Goal: Information Seeking & Learning: Check status

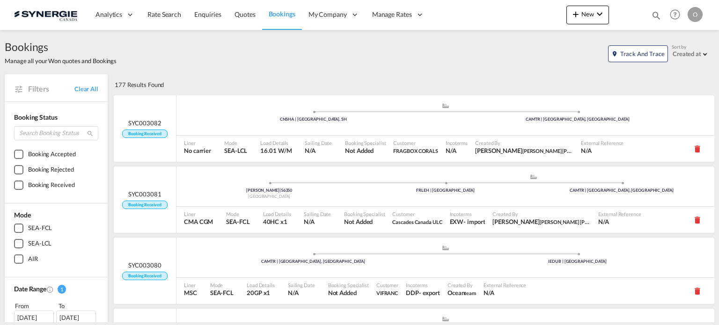
click at [657, 16] on md-icon "icon-magnify" at bounding box center [656, 15] width 10 height 10
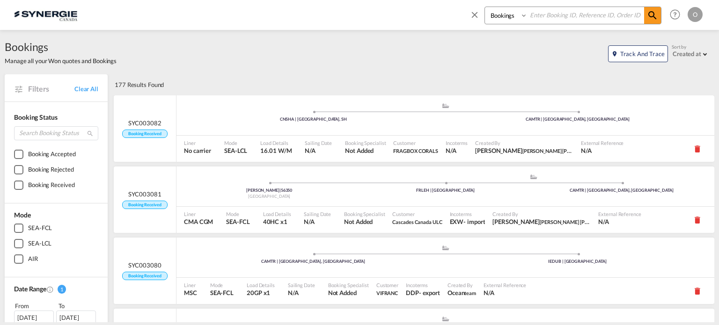
click at [515, 22] on select "Bookings Quotes Enquiries" at bounding box center [507, 15] width 44 height 17
select select "Quotes"
click at [485, 7] on select "Bookings Quotes Enquiries" at bounding box center [507, 15] width 44 height 17
click at [549, 19] on input at bounding box center [585, 15] width 116 height 16
paste input "SYC000014474"
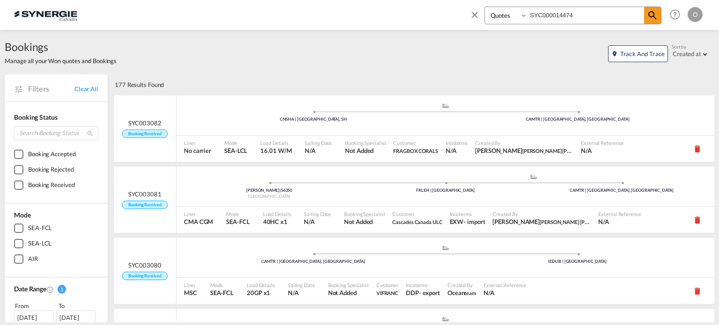
type input "SYC000014474"
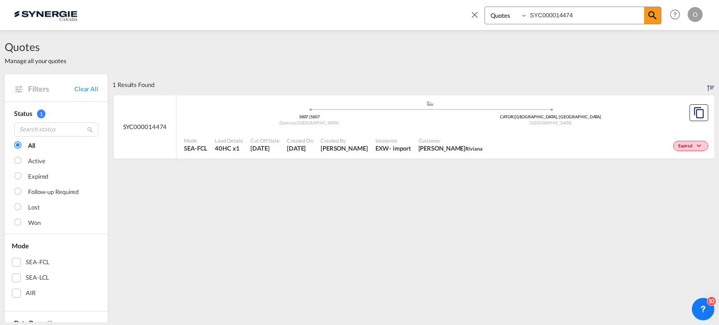
click at [552, 142] on div "Expired" at bounding box center [598, 144] width 224 height 23
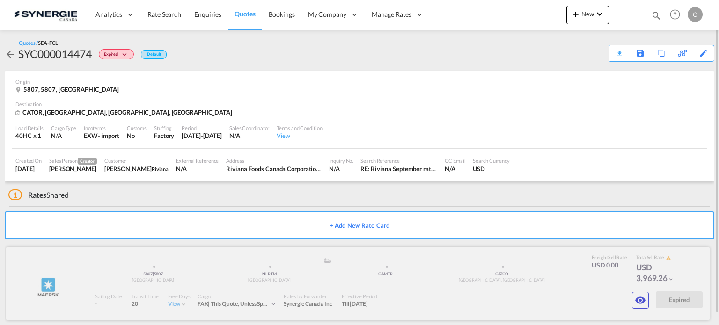
scroll to position [11, 0]
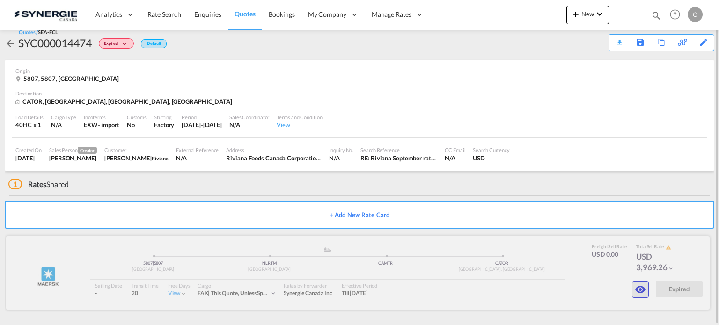
click at [641, 296] on button "button" at bounding box center [640, 289] width 17 height 17
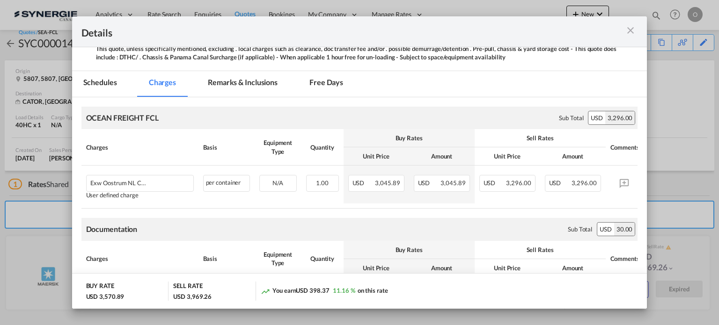
scroll to position [156, 0]
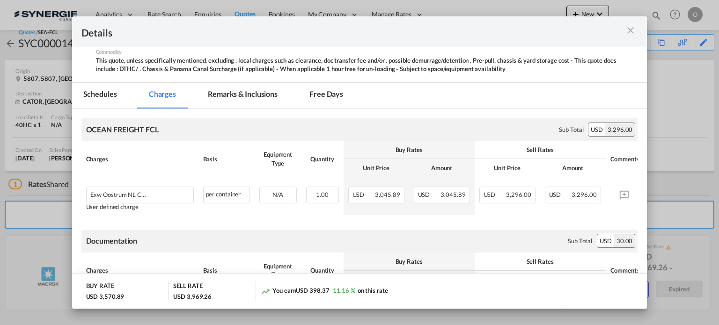
click at [233, 95] on md-tab-item "Remarks & Inclusions" at bounding box center [242, 96] width 92 height 26
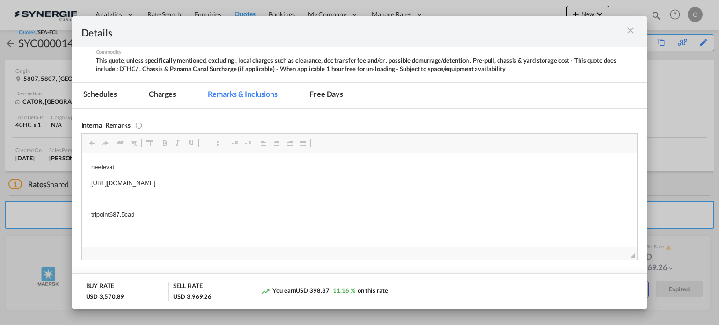
scroll to position [0, 0]
click at [630, 30] on md-icon "icon-close m-3 fg-AAA8AD cursor" at bounding box center [630, 30] width 11 height 11
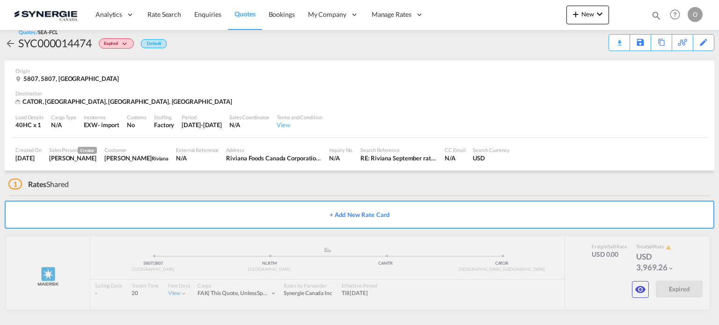
scroll to position [106, 0]
click at [644, 288] on md-icon "icon-eye" at bounding box center [639, 289] width 11 height 11
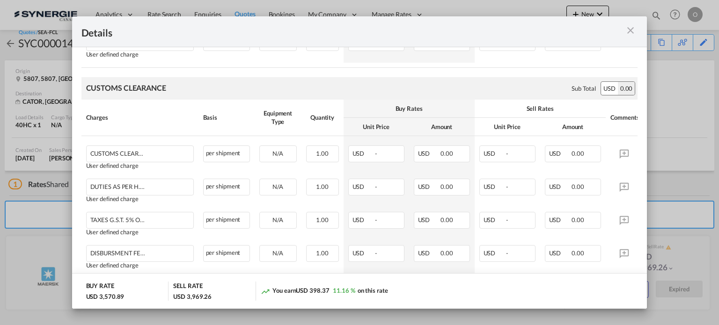
scroll to position [936, 0]
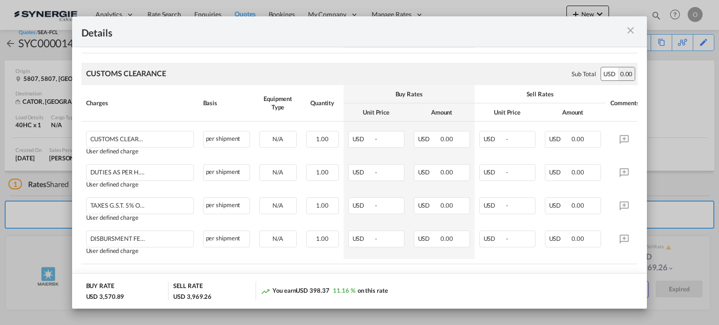
click at [628, 29] on md-icon "icon-close m-3 fg-AAA8AD cursor" at bounding box center [630, 30] width 11 height 11
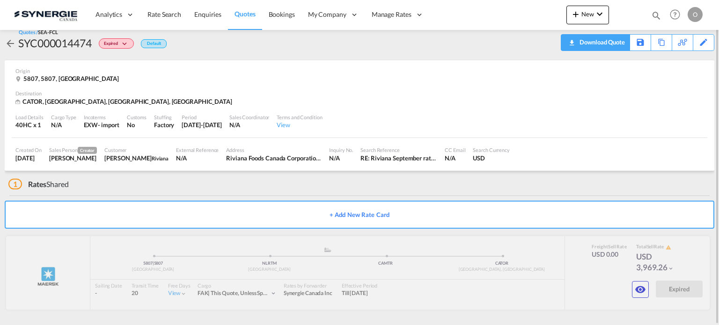
click at [616, 46] on div "Download Quote" at bounding box center [601, 42] width 48 height 15
click at [611, 43] on div "Download Quote" at bounding box center [601, 42] width 48 height 15
click at [641, 288] on md-icon "icon-eye" at bounding box center [639, 289] width 11 height 11
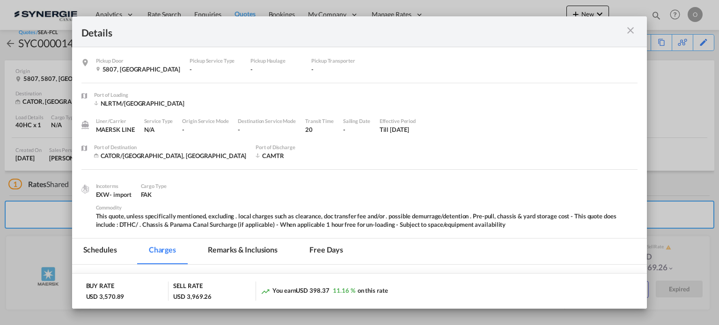
click at [230, 247] on md-tab-item "Remarks & Inclusions" at bounding box center [242, 252] width 92 height 26
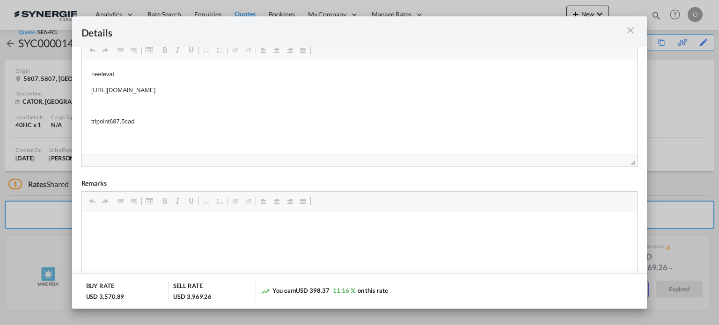
scroll to position [171, 0]
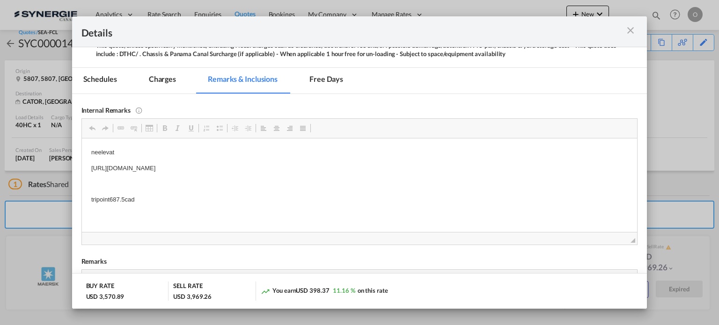
click at [630, 31] on md-icon "icon-close m-3 fg-AAA8AD cursor" at bounding box center [630, 30] width 11 height 11
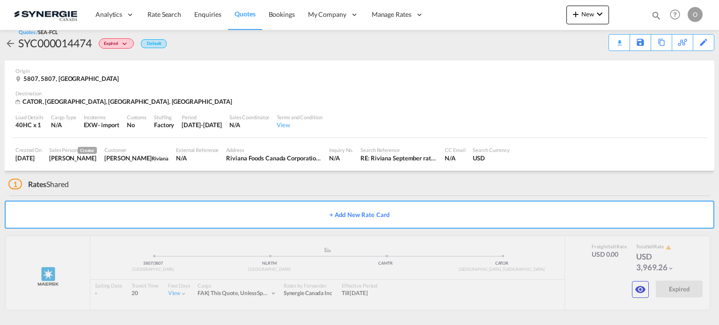
scroll to position [106, 0]
click at [640, 286] on md-icon "icon-eye" at bounding box center [639, 289] width 11 height 11
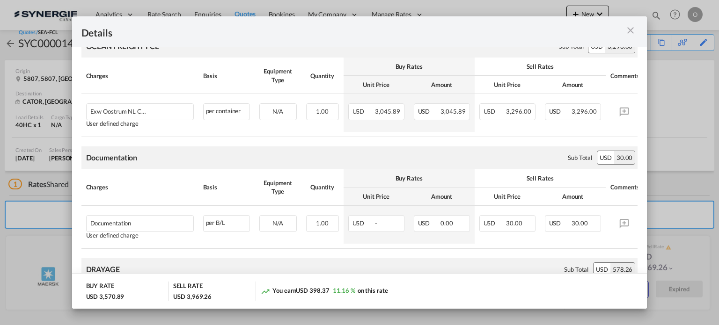
scroll to position [156, 0]
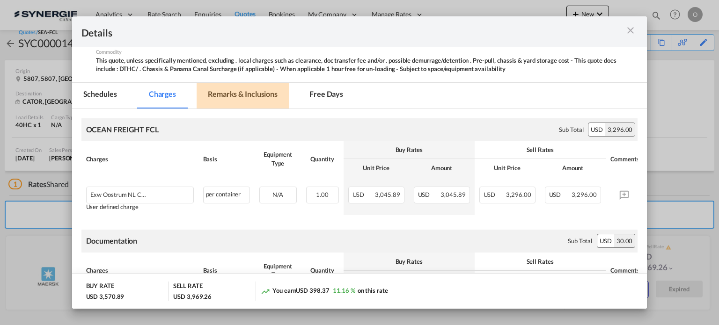
click at [249, 97] on md-tab-item "Remarks & Inclusions" at bounding box center [242, 96] width 92 height 26
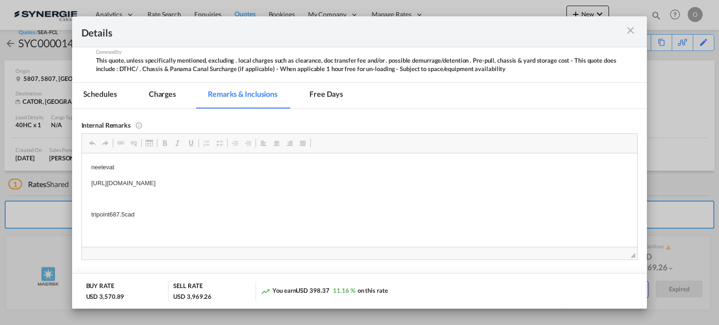
click at [160, 102] on md-tab-item "Charges" at bounding box center [163, 96] width 50 height 26
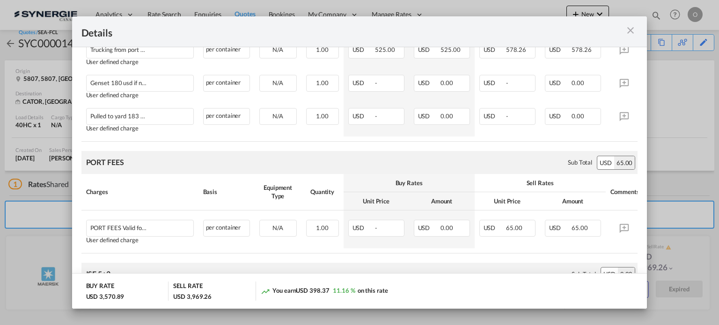
scroll to position [779, 0]
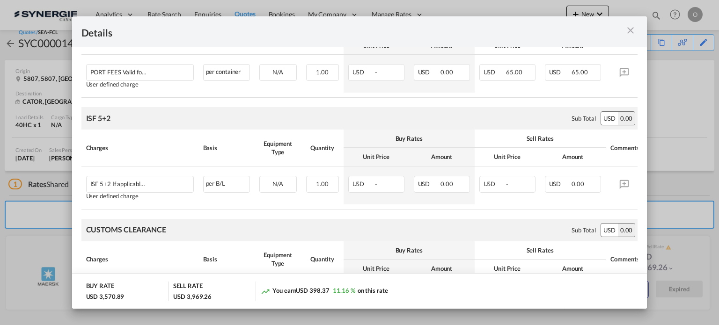
click at [635, 33] on md-icon "icon-close m-3 fg-AAA8AD cursor" at bounding box center [630, 30] width 11 height 11
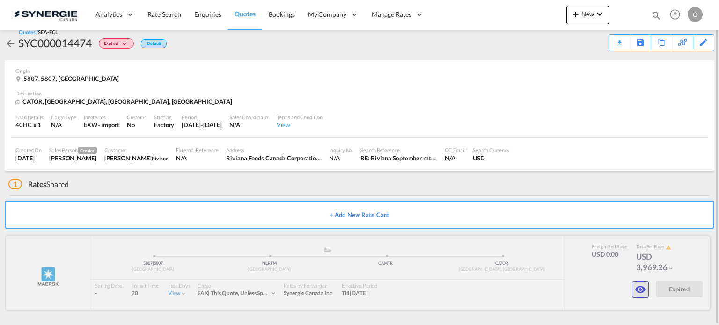
click at [633, 286] on button "button" at bounding box center [640, 289] width 17 height 17
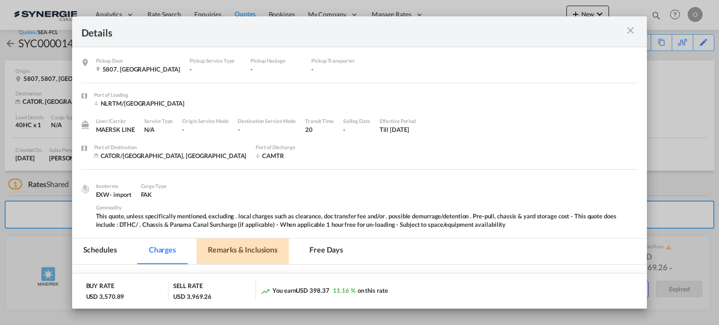
click at [223, 253] on md-tab-item "Remarks & Inclusions" at bounding box center [242, 252] width 92 height 26
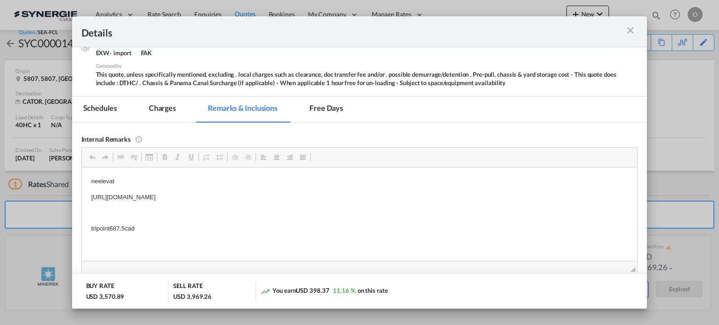
scroll to position [156, 0]
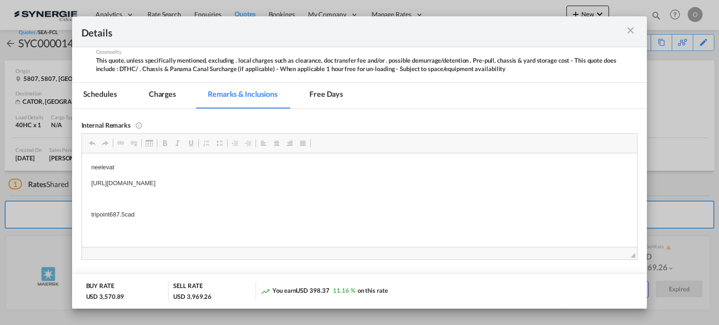
drag, startPoint x: 631, startPoint y: 30, endPoint x: 613, endPoint y: 30, distance: 17.8
click at [631, 30] on md-icon "icon-close m-3 fg-AAA8AD cursor" at bounding box center [630, 30] width 11 height 11
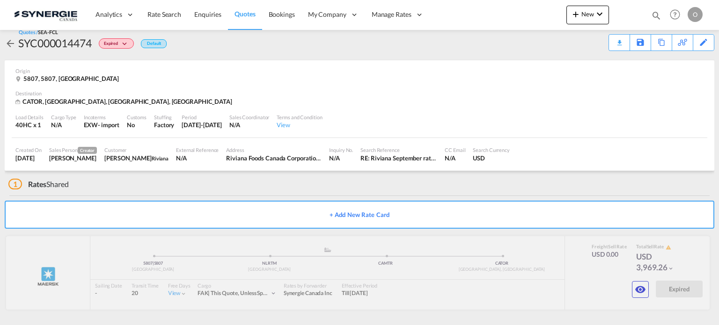
scroll to position [106, 0]
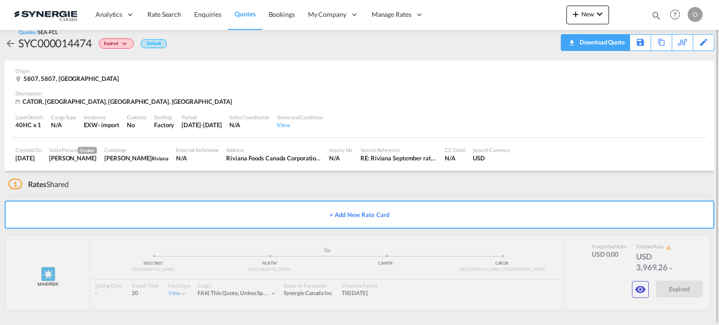
click at [612, 42] on div "Download Quote" at bounding box center [601, 42] width 48 height 15
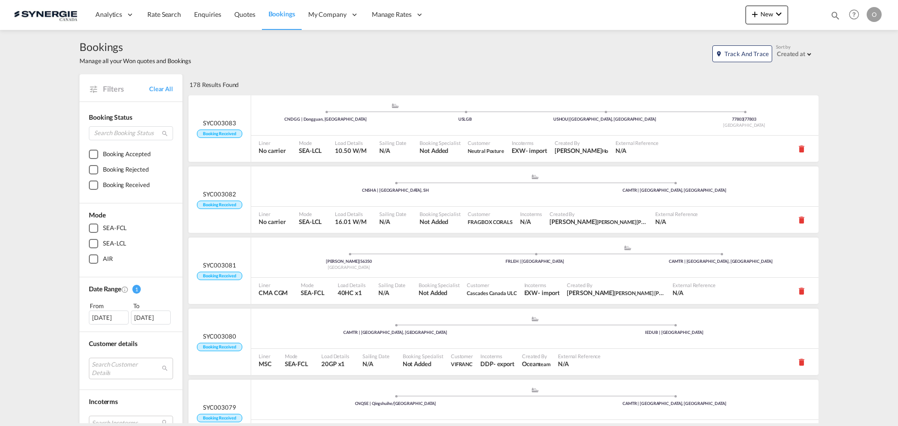
click at [830, 11] on div "Bookings Quotes Enquiries Help Resources Product Release O My Profile Logout" at bounding box center [854, 14] width 59 height 29
click at [832, 12] on md-icon "icon-magnify" at bounding box center [835, 15] width 10 height 10
click at [684, 21] on select "Bookings Quotes Enquiries" at bounding box center [686, 15] width 44 height 17
select select "Quotes"
click at [664, 7] on select "Bookings Quotes Enquiries" at bounding box center [686, 15] width 44 height 17
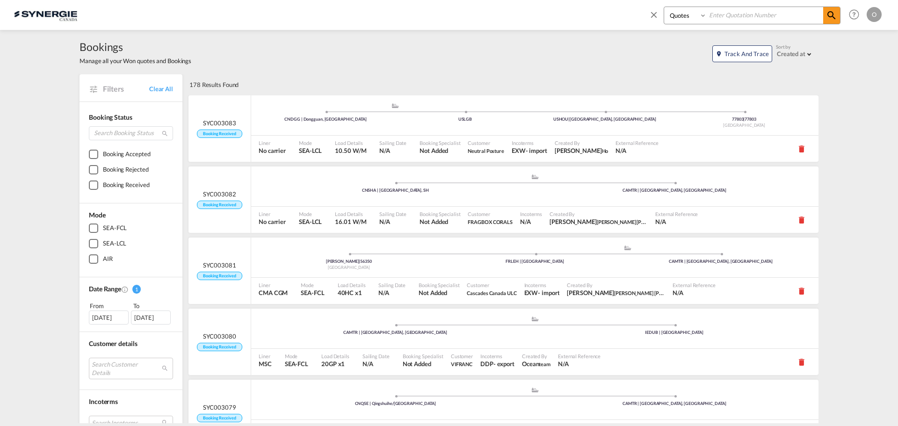
click at [734, 15] on input at bounding box center [765, 15] width 116 height 16
paste input "SYC000013582"
type input "SYC000013582"
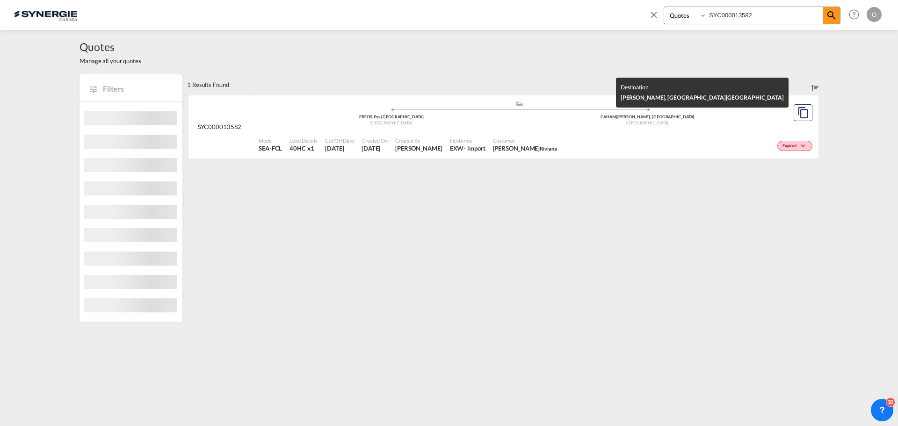
click at [561, 123] on div "Canada" at bounding box center [648, 123] width 256 height 6
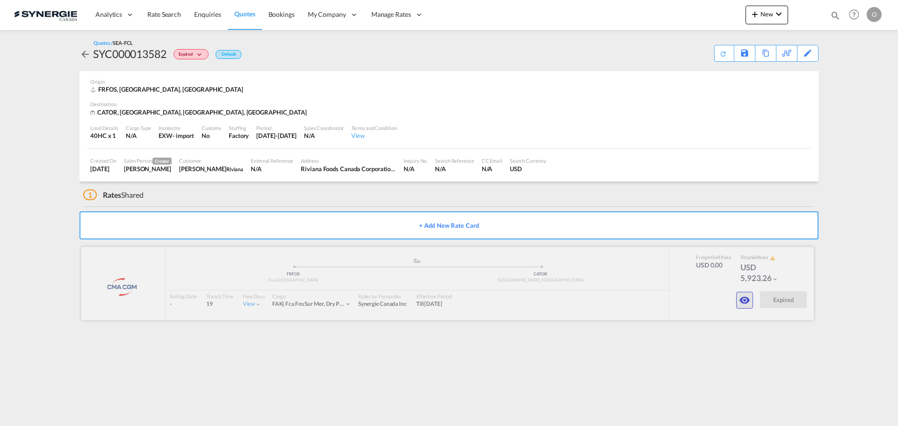
click at [744, 296] on md-icon "icon-eye" at bounding box center [744, 300] width 11 height 11
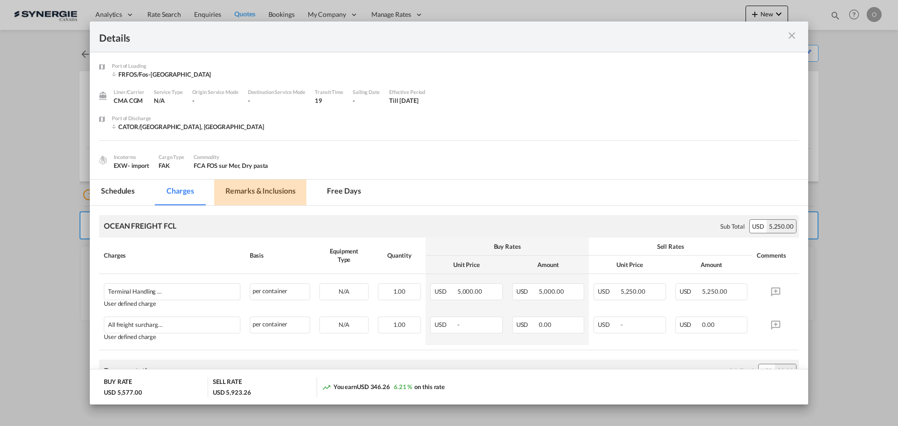
click at [241, 192] on md-tab-item "Remarks & Inclusions" at bounding box center [260, 193] width 92 height 26
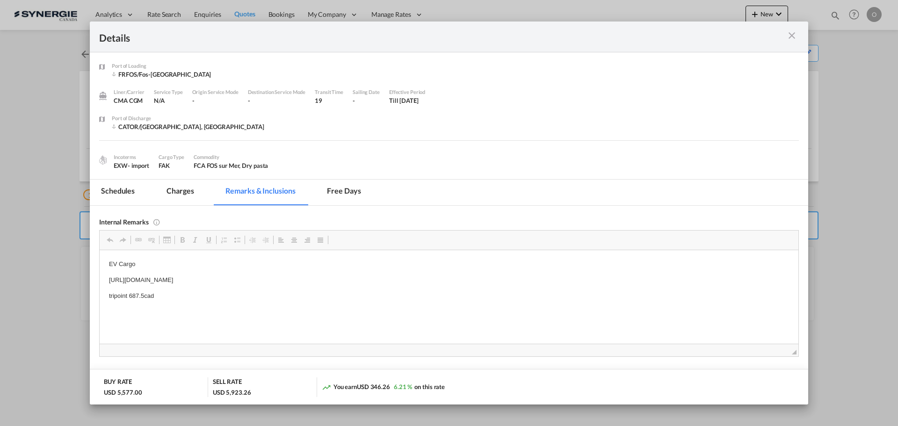
click at [118, 182] on md-tab-item "Schedules" at bounding box center [118, 193] width 56 height 26
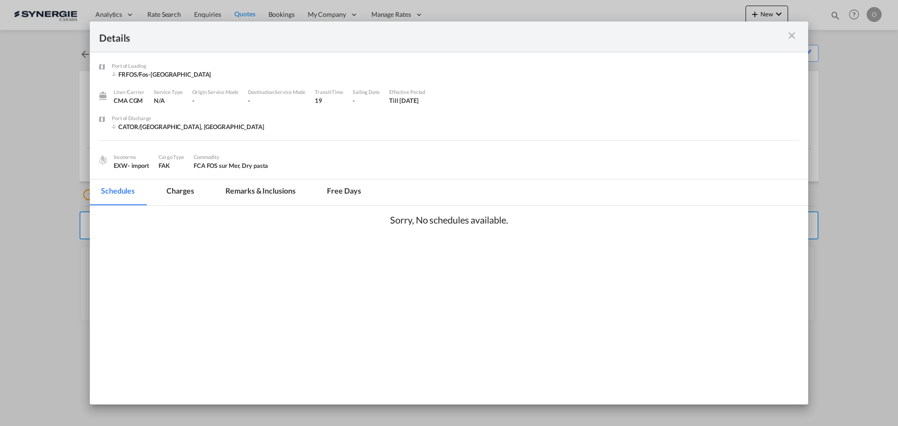
click at [165, 192] on md-tab-item "Charges" at bounding box center [180, 193] width 50 height 26
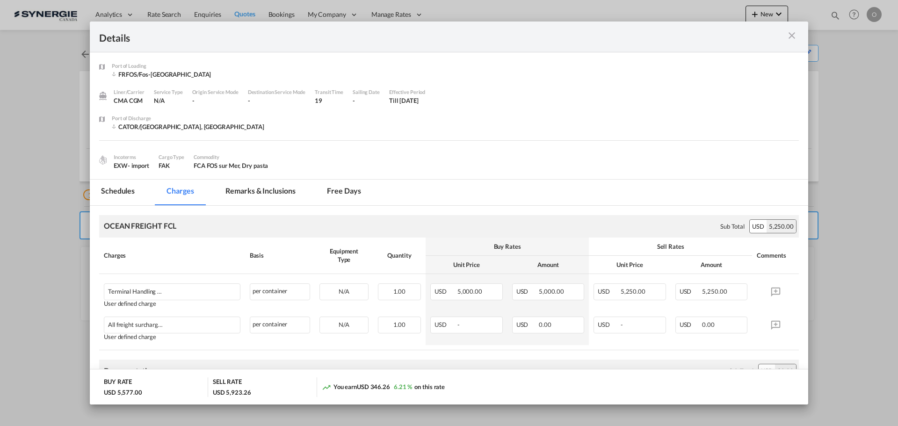
click at [800, 40] on div "Details" at bounding box center [449, 37] width 719 height 31
drag, startPoint x: 794, startPoint y: 37, endPoint x: 788, endPoint y: 42, distance: 8.0
click at [794, 37] on md-icon "icon-close m-3 fg-AAA8AD cursor" at bounding box center [791, 35] width 11 height 11
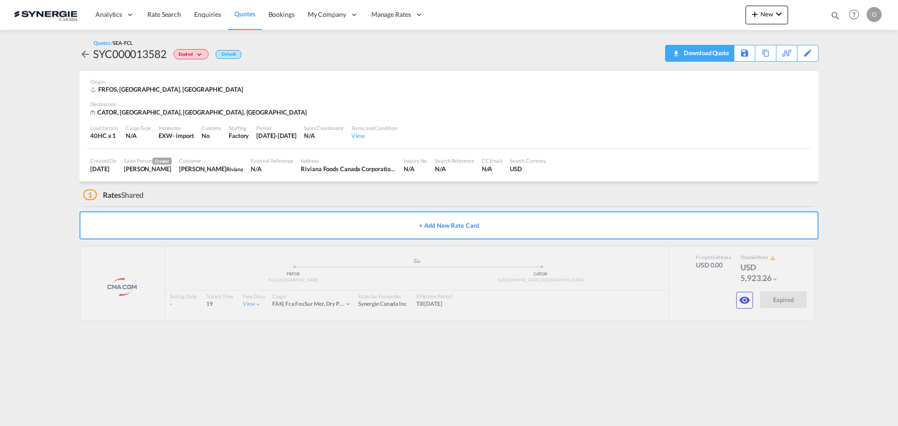
click at [713, 55] on div "Download Quote" at bounding box center [706, 52] width 48 height 15
click at [747, 297] on md-icon "icon-eye" at bounding box center [744, 300] width 11 height 11
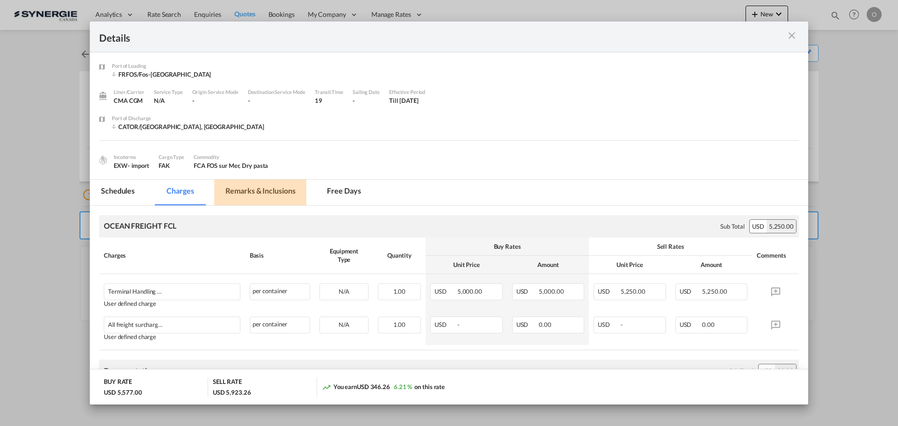
click at [259, 189] on md-tab-item "Remarks & Inclusions" at bounding box center [260, 193] width 92 height 26
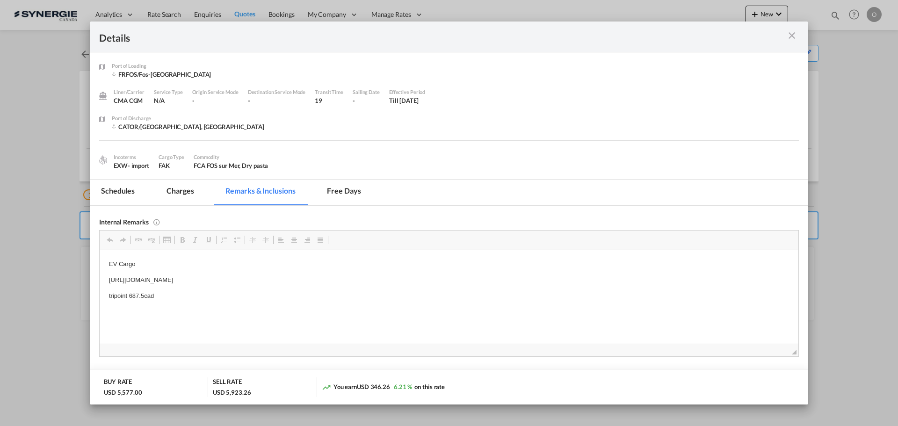
click at [790, 32] on md-icon "icon-close m-3 fg-AAA8AD cursor" at bounding box center [791, 35] width 11 height 11
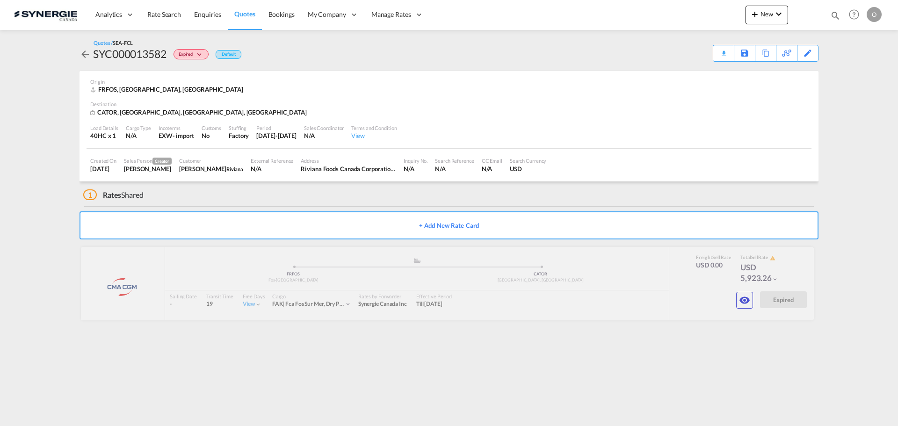
click at [840, 14] on md-icon "icon-magnify" at bounding box center [835, 15] width 10 height 10
click at [680, 16] on select "Bookings Quotes Enquiries" at bounding box center [686, 15] width 44 height 17
select select "Quotes"
click at [664, 7] on select "Bookings Quotes Enquiries" at bounding box center [686, 15] width 44 height 17
click at [740, 14] on input at bounding box center [765, 15] width 116 height 16
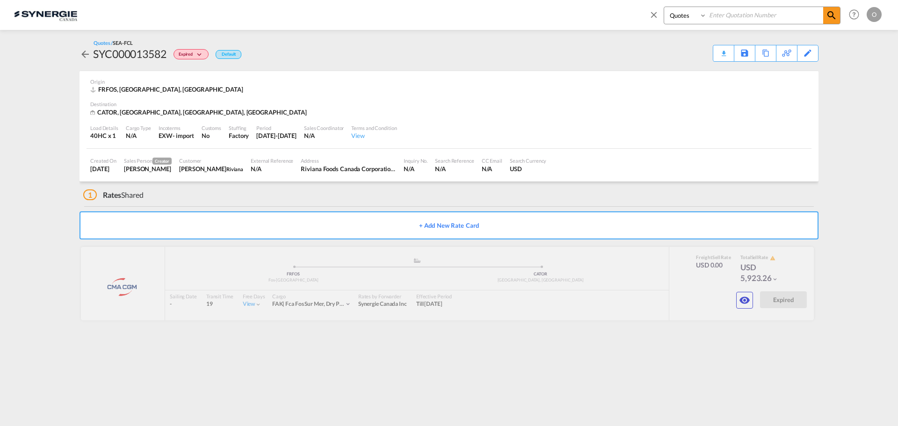
paste input "SYC000014465"
type input "SYC000014465"
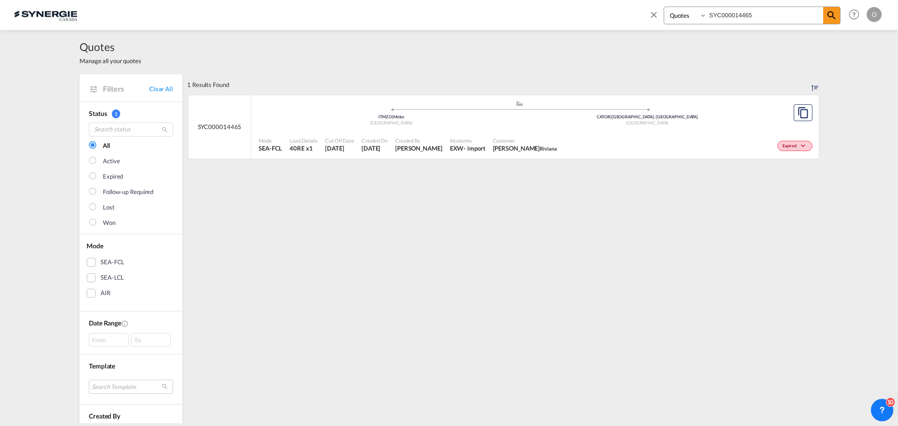
click at [486, 130] on div ".a{fill:#aaa8ad;} .a{fill:#aaa8ad;} ITMZO | Melzo Italy CATOR | Toronto, ON Can…" at bounding box center [520, 115] width 522 height 30
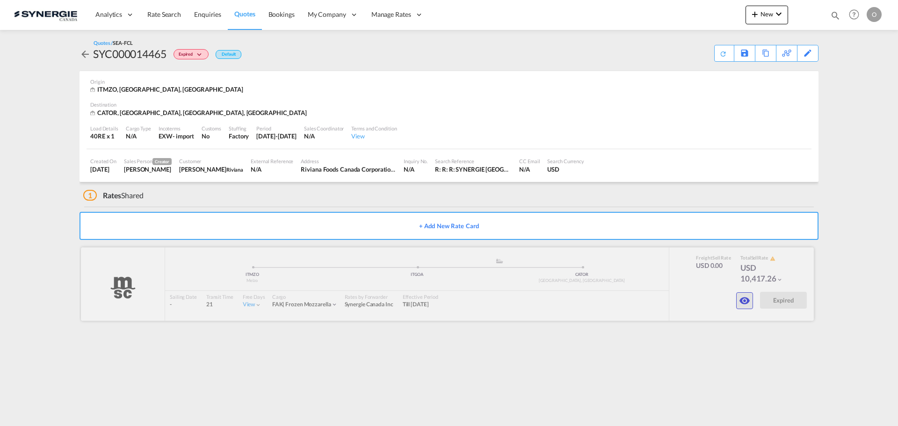
click at [741, 303] on md-icon "icon-eye" at bounding box center [744, 300] width 11 height 11
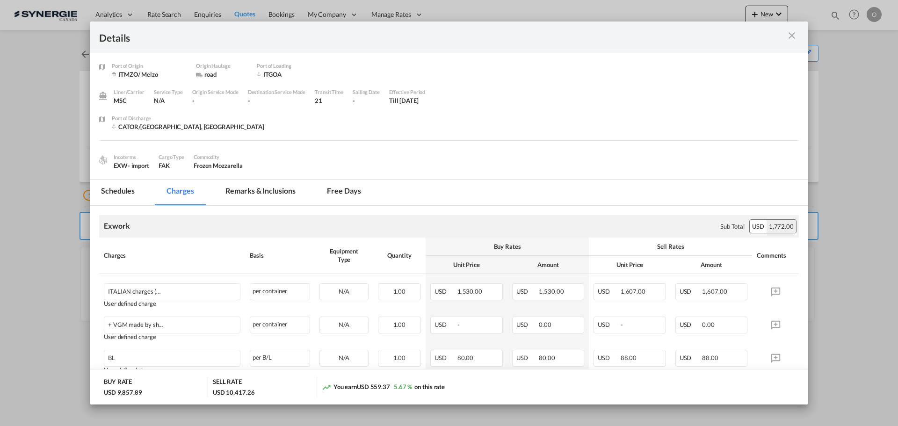
click at [334, 187] on md-tab-item "Free days" at bounding box center [344, 193] width 56 height 26
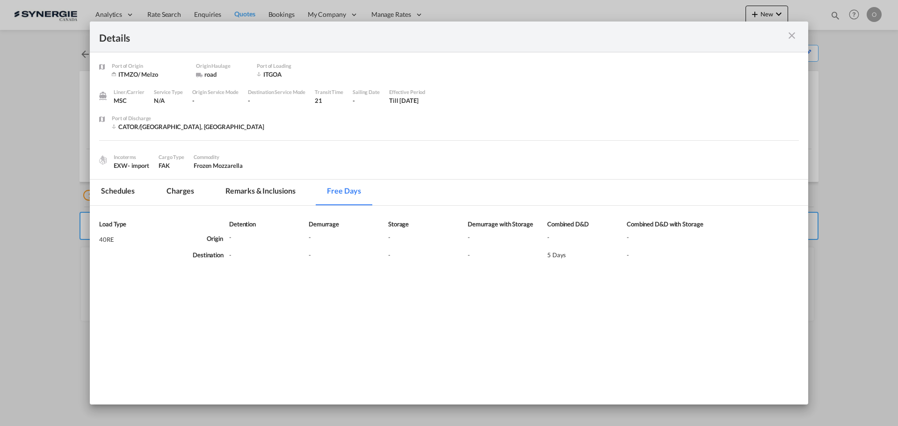
click at [182, 185] on md-tab-item "Charges" at bounding box center [180, 193] width 50 height 26
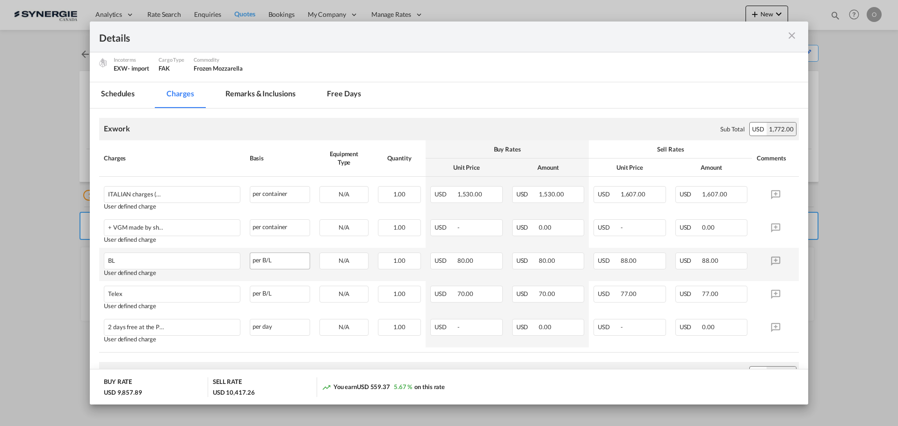
scroll to position [78, 0]
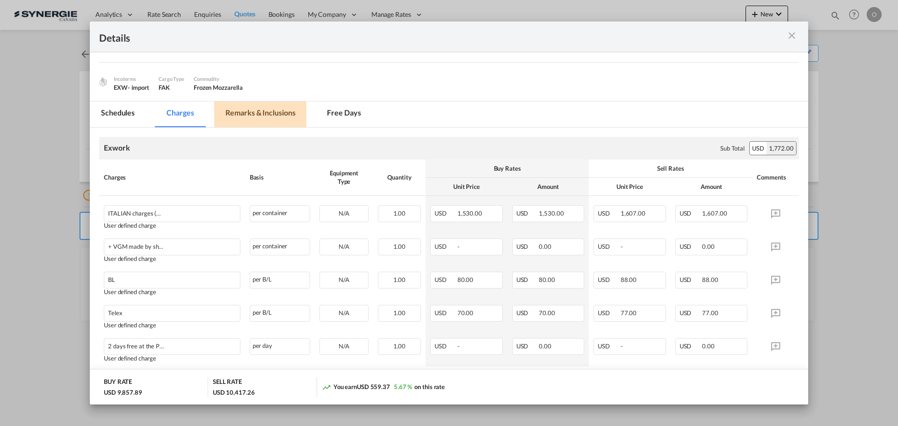
click at [248, 117] on md-tab-item "Remarks & Inclusions" at bounding box center [260, 115] width 92 height 26
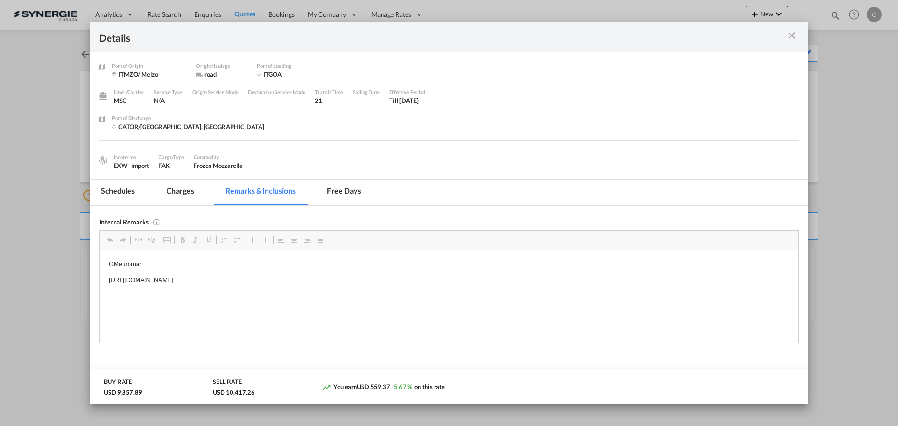
scroll to position [0, 0]
drag, startPoint x: 104, startPoint y: 276, endPoint x: 363, endPoint y: 283, distance: 258.3
click at [378, 282] on span "Copy" at bounding box center [376, 283] width 29 height 14
copy p "[URL][DOMAIN_NAME]"
drag, startPoint x: 371, startPoint y: 275, endPoint x: 110, endPoint y: 281, distance: 261.6
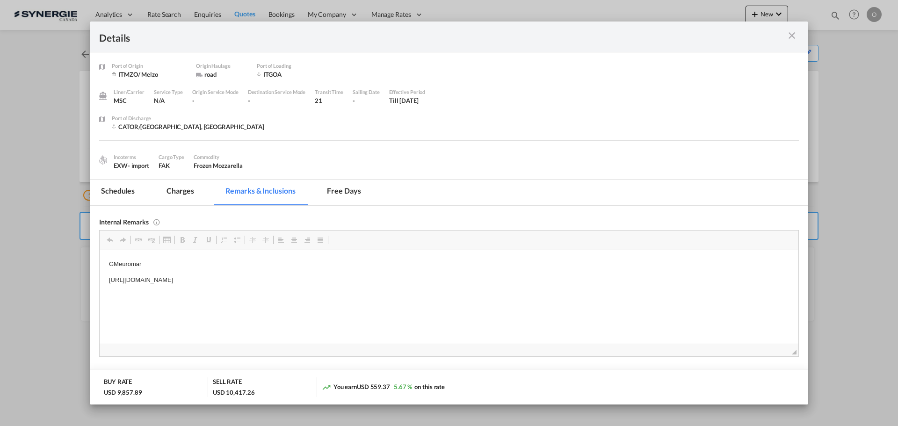
click at [110, 281] on p "[URL][DOMAIN_NAME]" at bounding box center [449, 280] width 680 height 10
drag, startPoint x: 110, startPoint y: 281, endPoint x: 210, endPoint y: 531, distance: 269.6
click at [125, 290] on span "Copy" at bounding box center [136, 288] width 29 height 14
copy p "[URL][DOMAIN_NAME]"
